Goal: Task Accomplishment & Management: Manage account settings

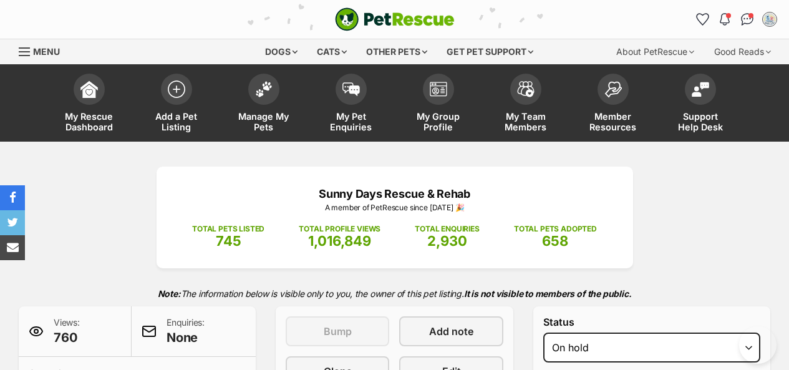
select select "other"
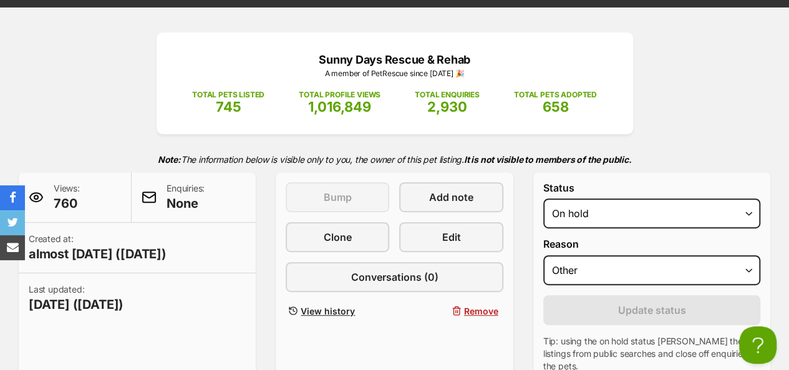
scroll to position [125, 0]
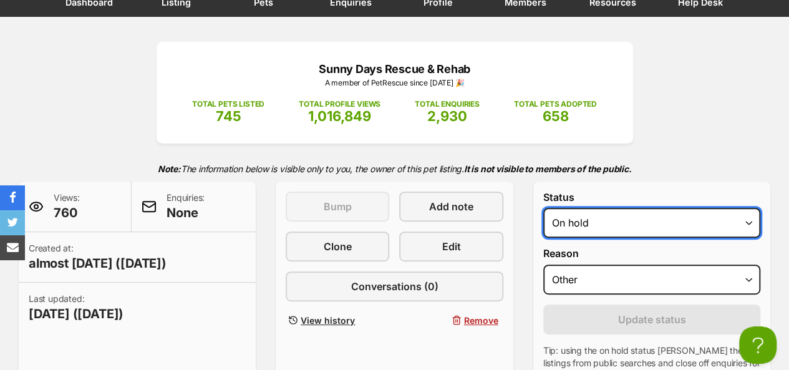
click at [608, 221] on select "Draft Available On hold Adopted" at bounding box center [651, 223] width 217 height 30
select select "rehomed"
click at [543, 208] on select "Draft Available On hold Adopted" at bounding box center [651, 223] width 217 height 30
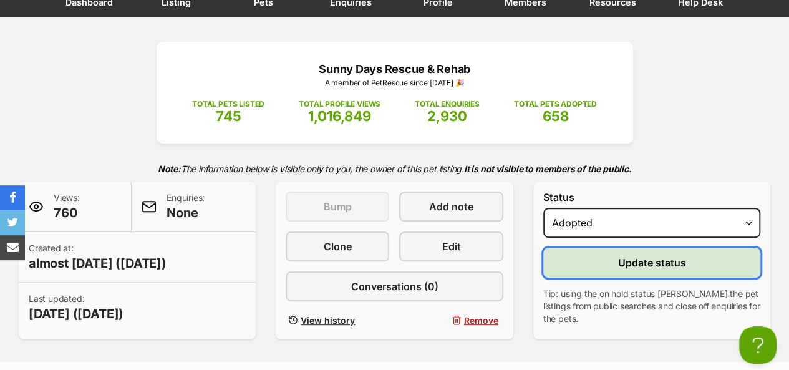
click at [615, 266] on button "Update status" at bounding box center [651, 263] width 217 height 30
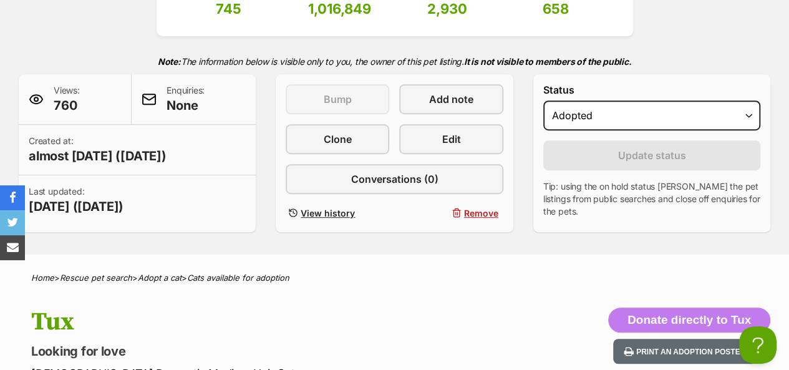
scroll to position [250, 0]
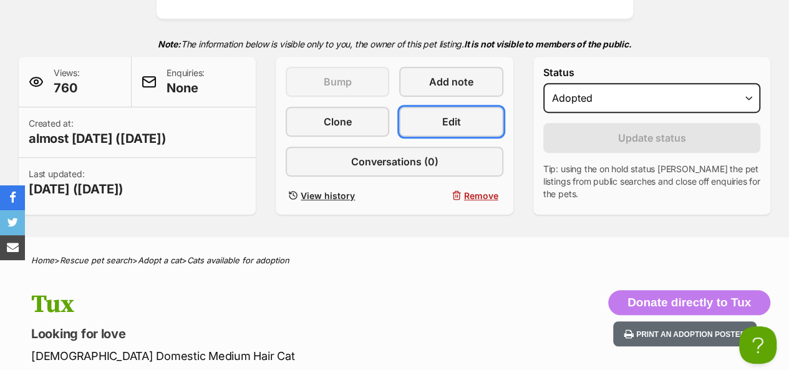
click at [442, 119] on span "Edit" at bounding box center [451, 121] width 19 height 15
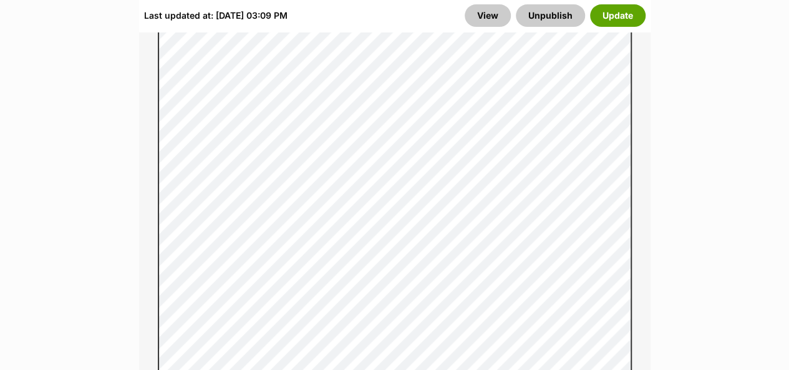
scroll to position [4867, 0]
